Goal: Find specific page/section: Find specific page/section

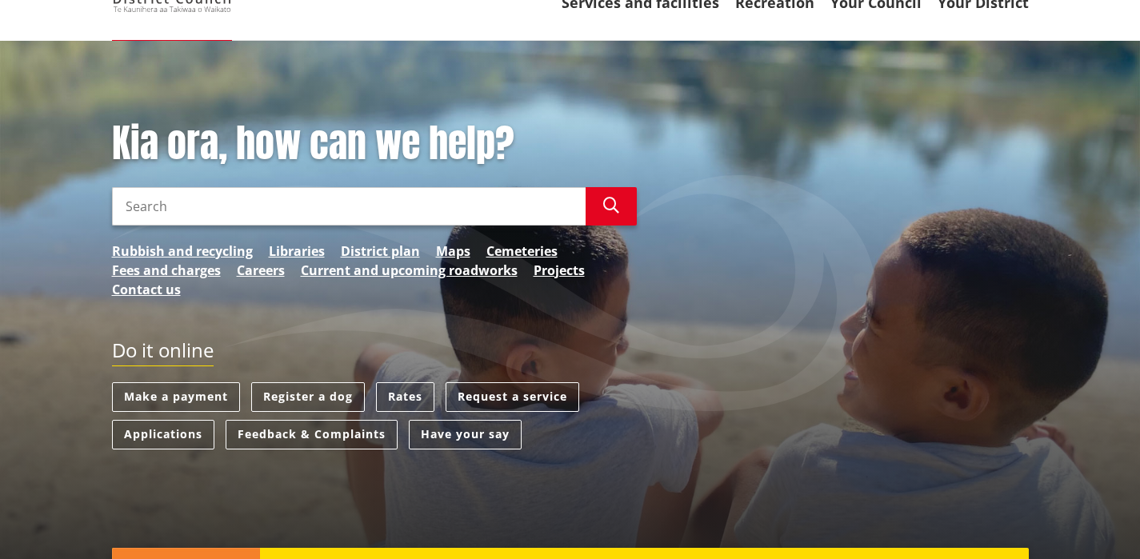
scroll to position [77, 0]
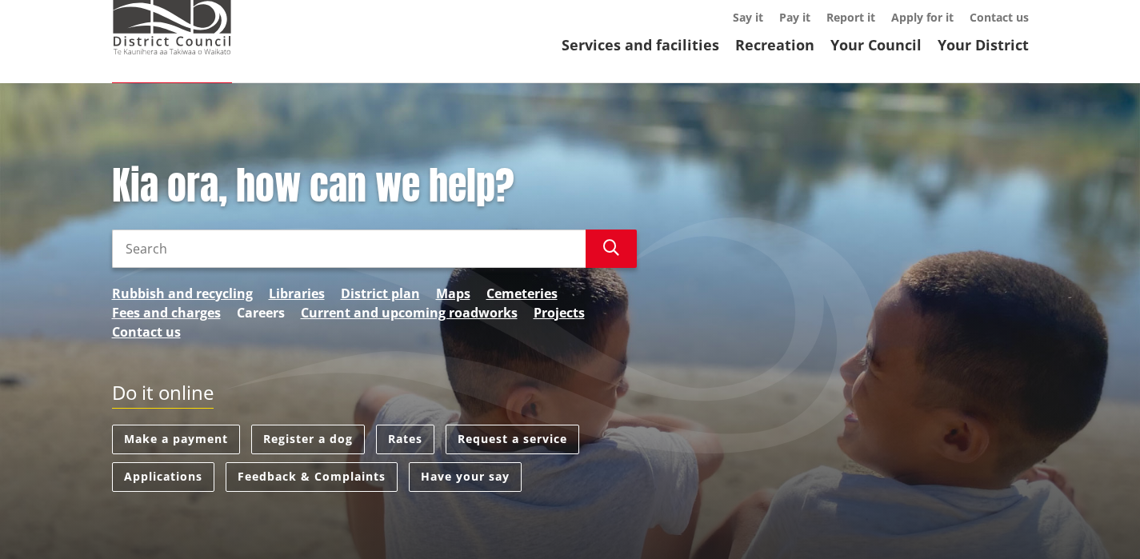
click at [254, 317] on link "Careers" at bounding box center [261, 312] width 48 height 19
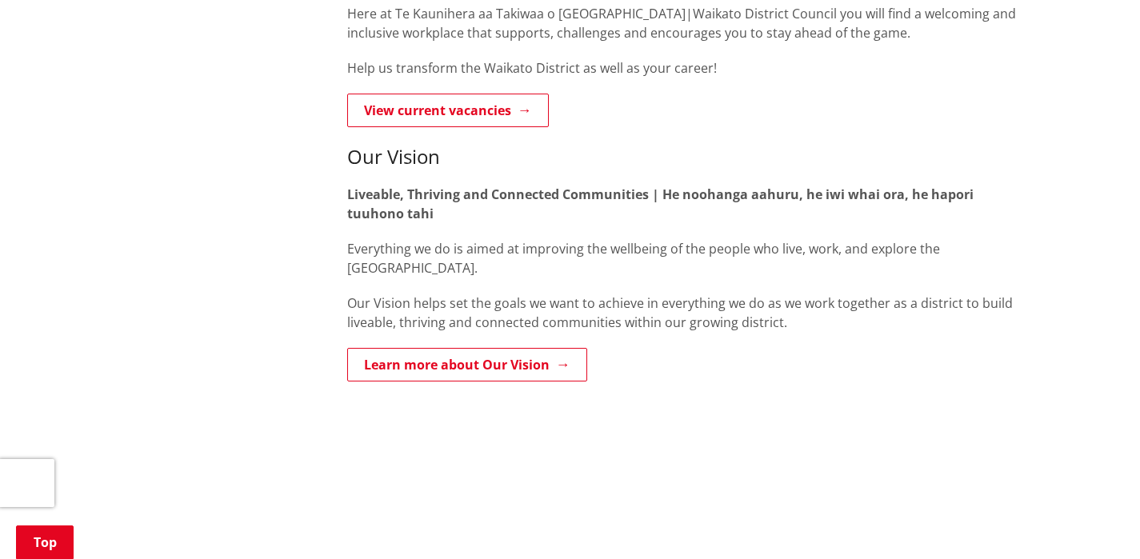
scroll to position [620, 0]
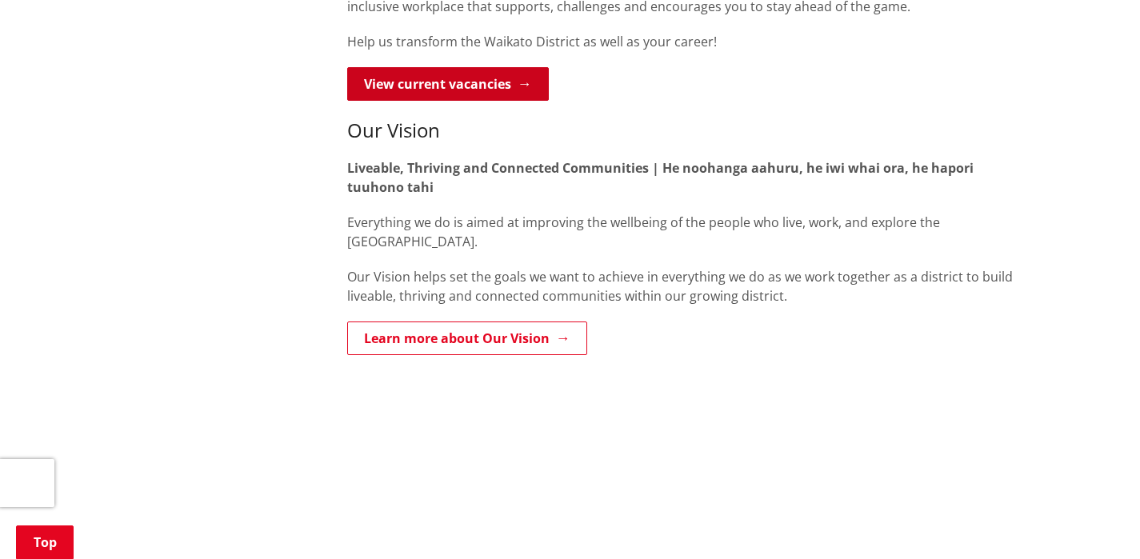
click at [492, 98] on link "View current vacancies" at bounding box center [448, 84] width 202 height 34
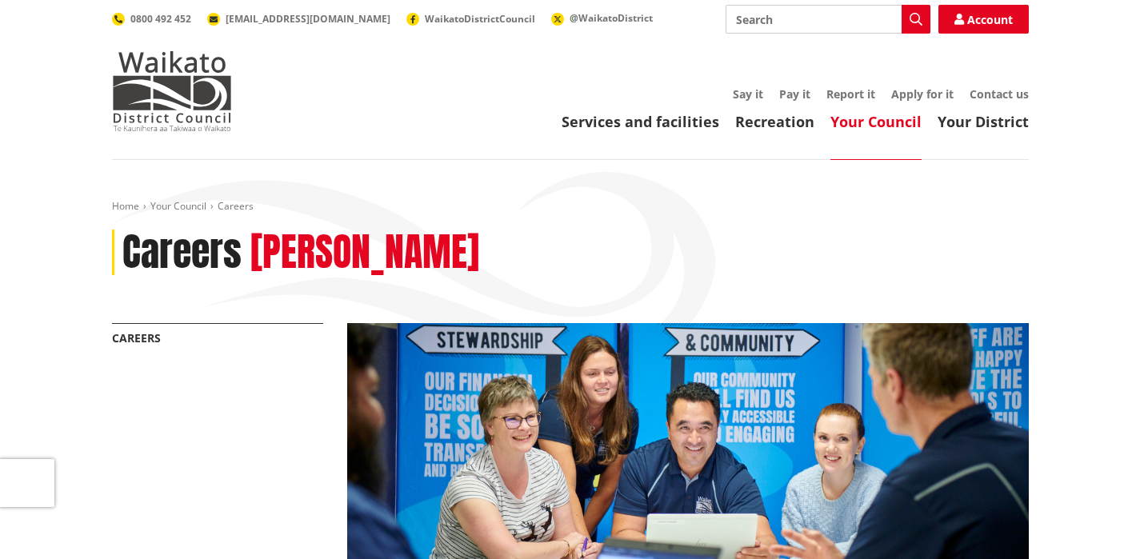
scroll to position [600, 0]
